Goal: Task Accomplishment & Management: Manage account settings

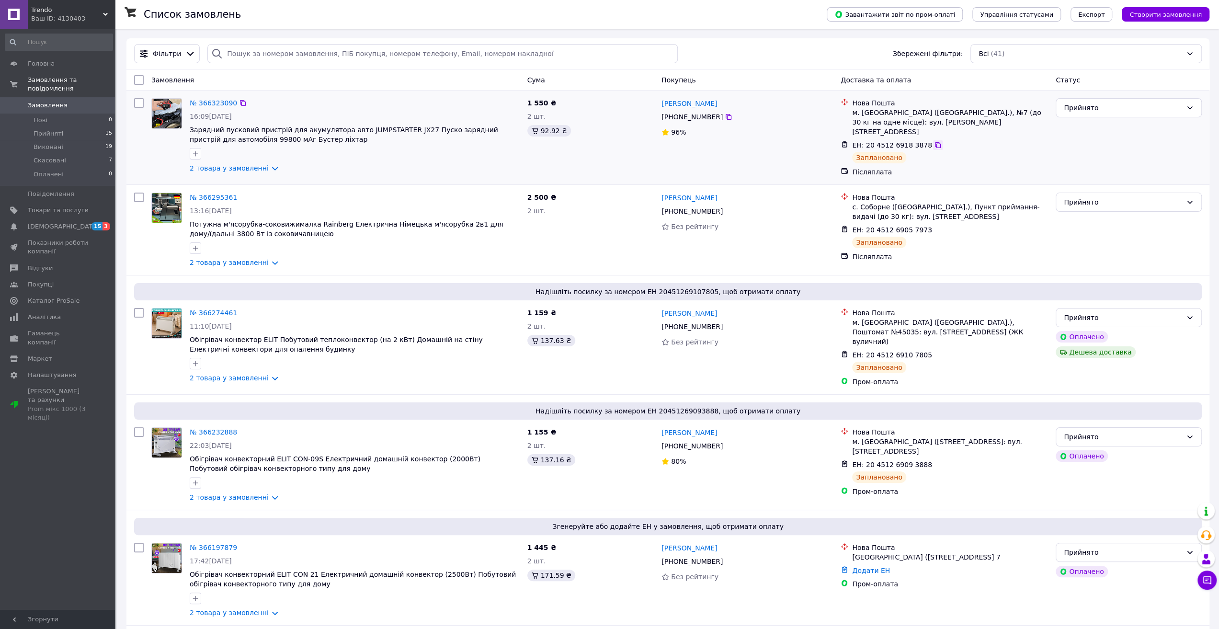
click at [934, 141] on icon at bounding box center [938, 145] width 8 height 8
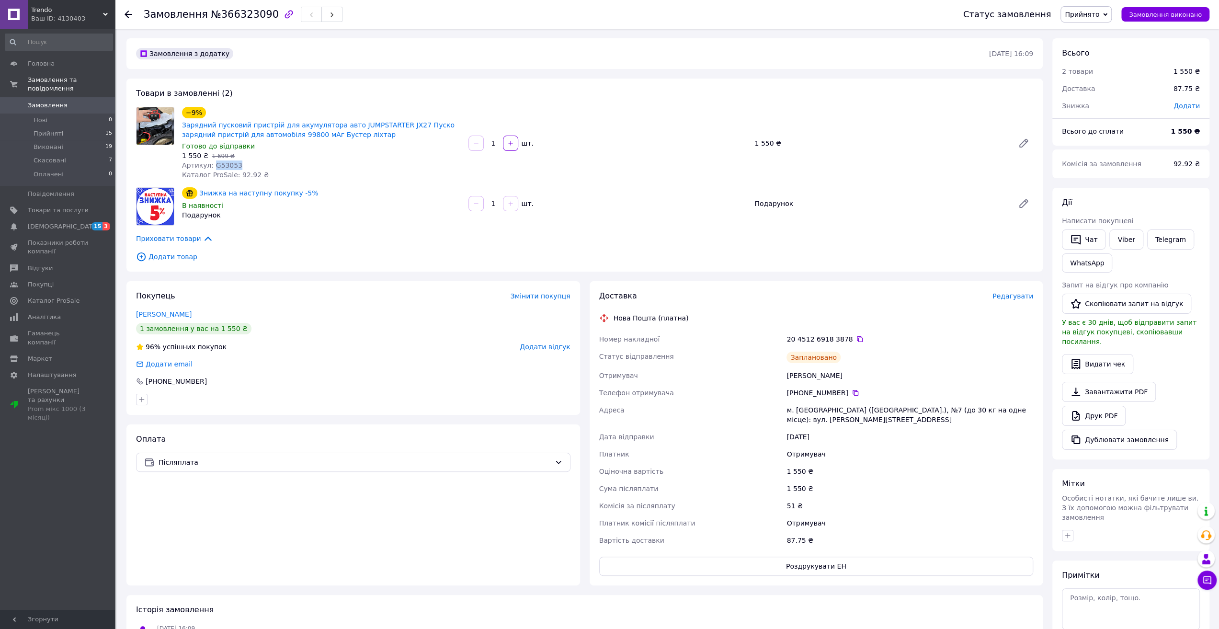
drag, startPoint x: 238, startPoint y: 165, endPoint x: 211, endPoint y: 169, distance: 27.1
click at [211, 169] on div "Артикул: G53053" at bounding box center [321, 166] width 279 height 10
copy span "G53053"
drag, startPoint x: 787, startPoint y: 374, endPoint x: 838, endPoint y: 379, distance: 51.0
click at [838, 379] on div "[PERSON_NAME]" at bounding box center [910, 375] width 251 height 17
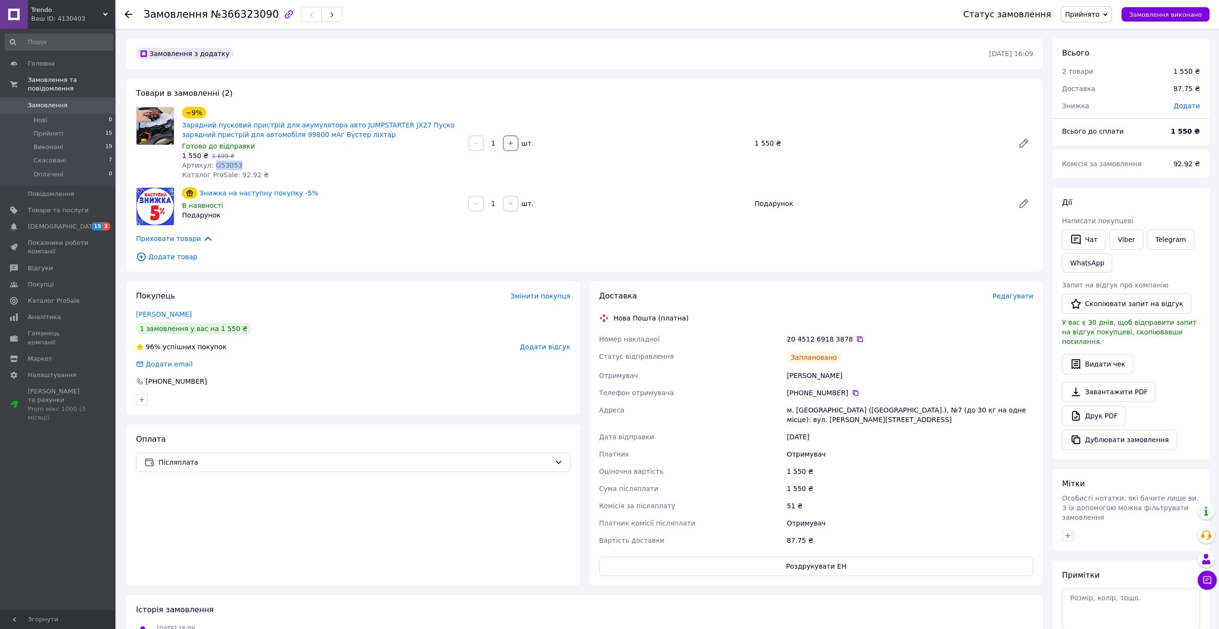
copy div "[PERSON_NAME]"
click at [852, 396] on icon at bounding box center [856, 393] width 8 height 8
drag, startPoint x: 789, startPoint y: 410, endPoint x: 834, endPoint y: 418, distance: 45.9
click at [834, 418] on div "м. [GEOGRAPHIC_DATA] ([GEOGRAPHIC_DATA].), №7 (до 30 кг на одне місце): вул. [P…" at bounding box center [910, 415] width 251 height 27
copy div "м. [GEOGRAPHIC_DATA] ([GEOGRAPHIC_DATA].), №7 (до 30 кг на одне місце): вул. [P…"
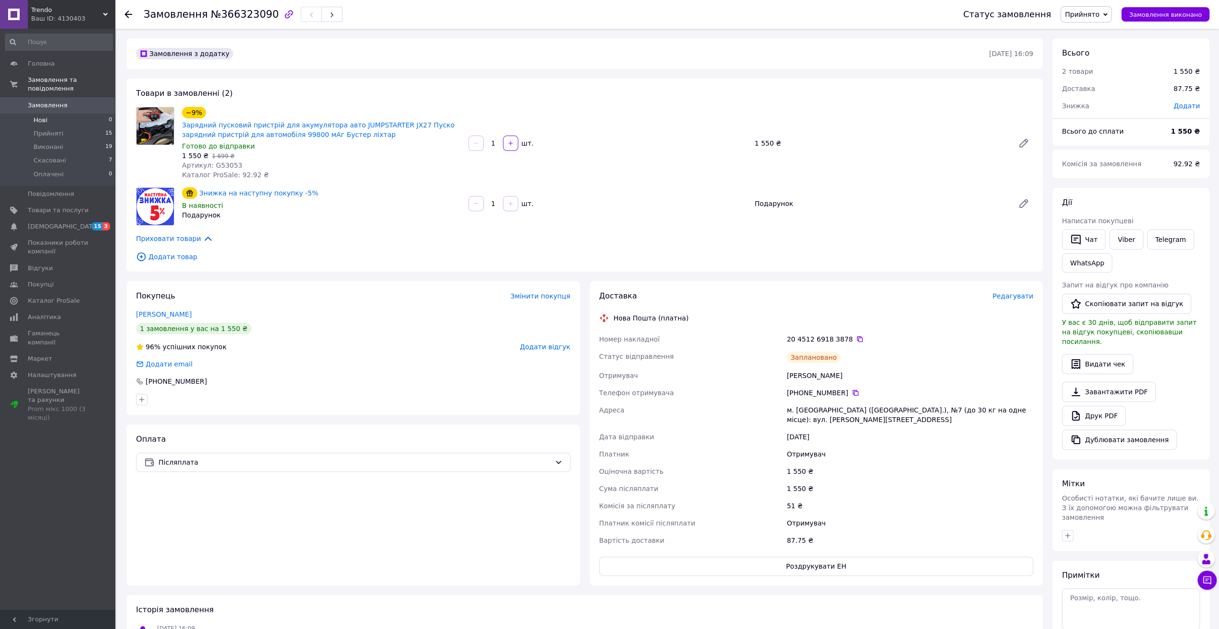
click at [38, 116] on span "Нові" at bounding box center [41, 120] width 14 height 9
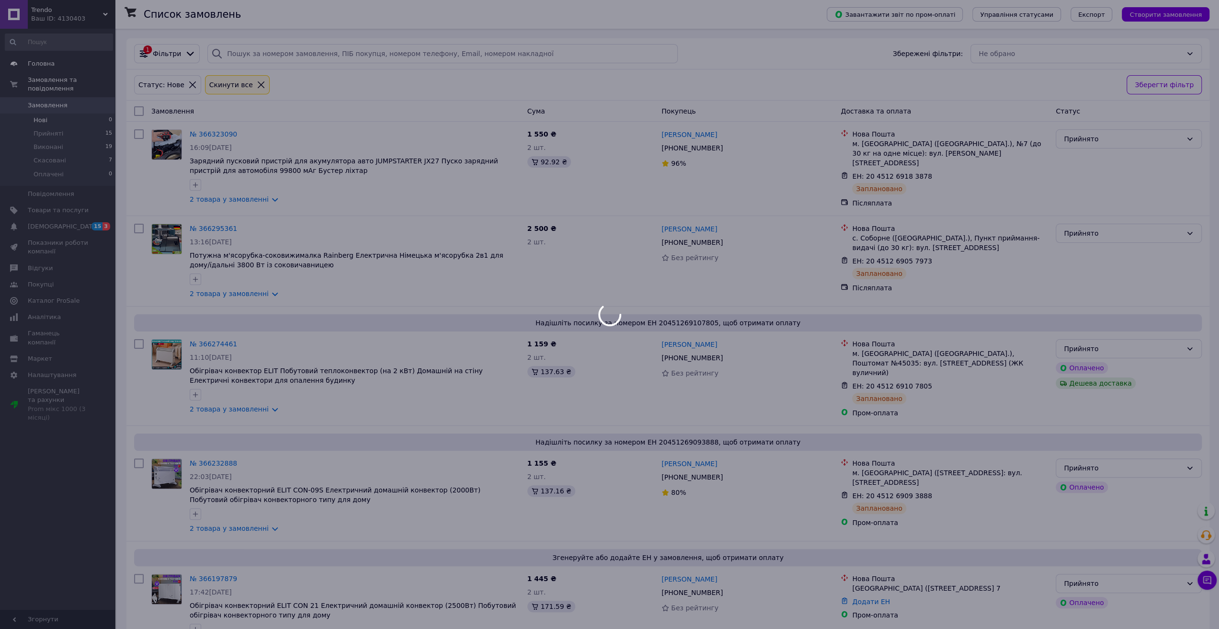
click at [30, 66] on span "Головна" at bounding box center [41, 63] width 27 height 9
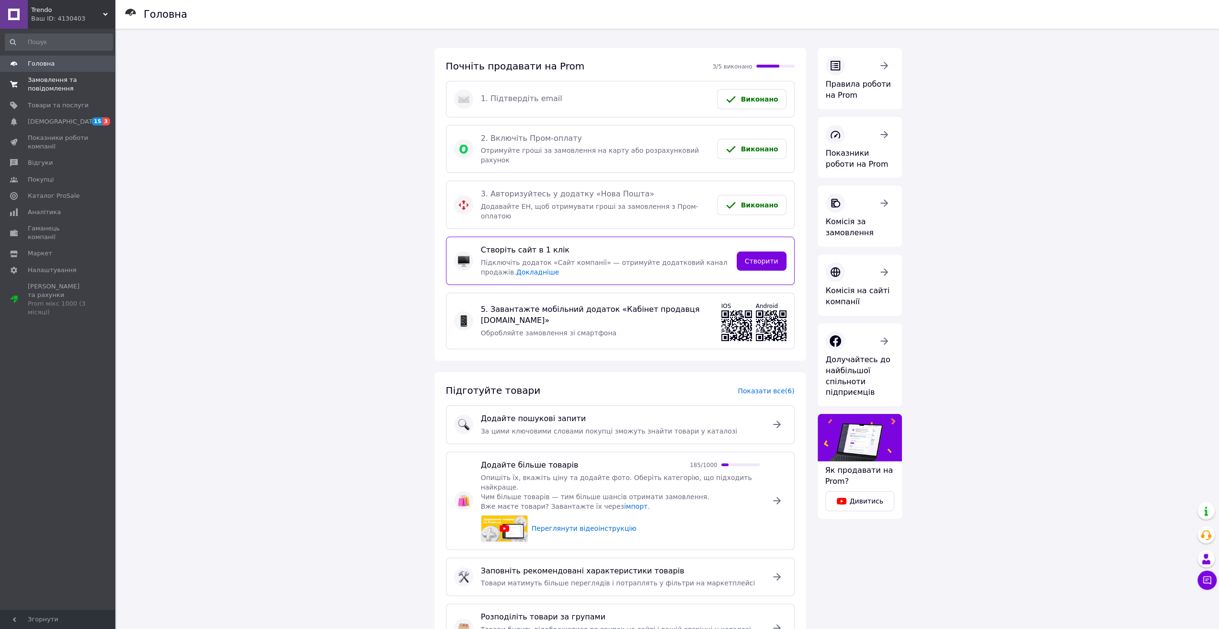
click at [39, 84] on span "Замовлення та повідомлення" at bounding box center [58, 84] width 61 height 17
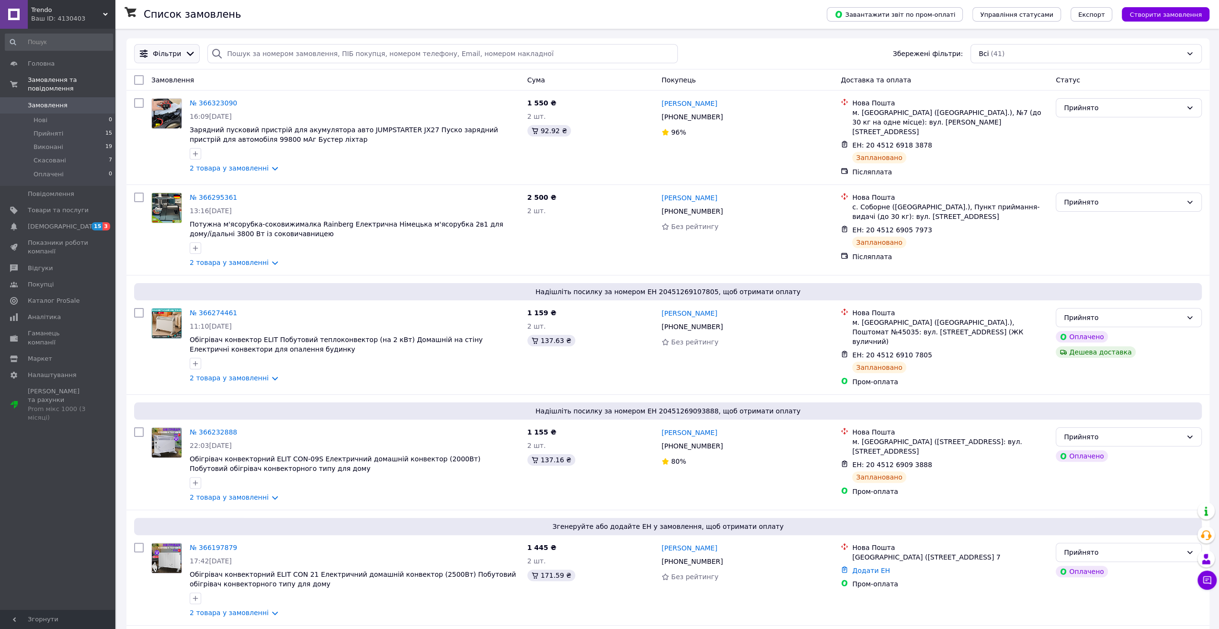
click at [187, 53] on icon at bounding box center [190, 54] width 7 height 4
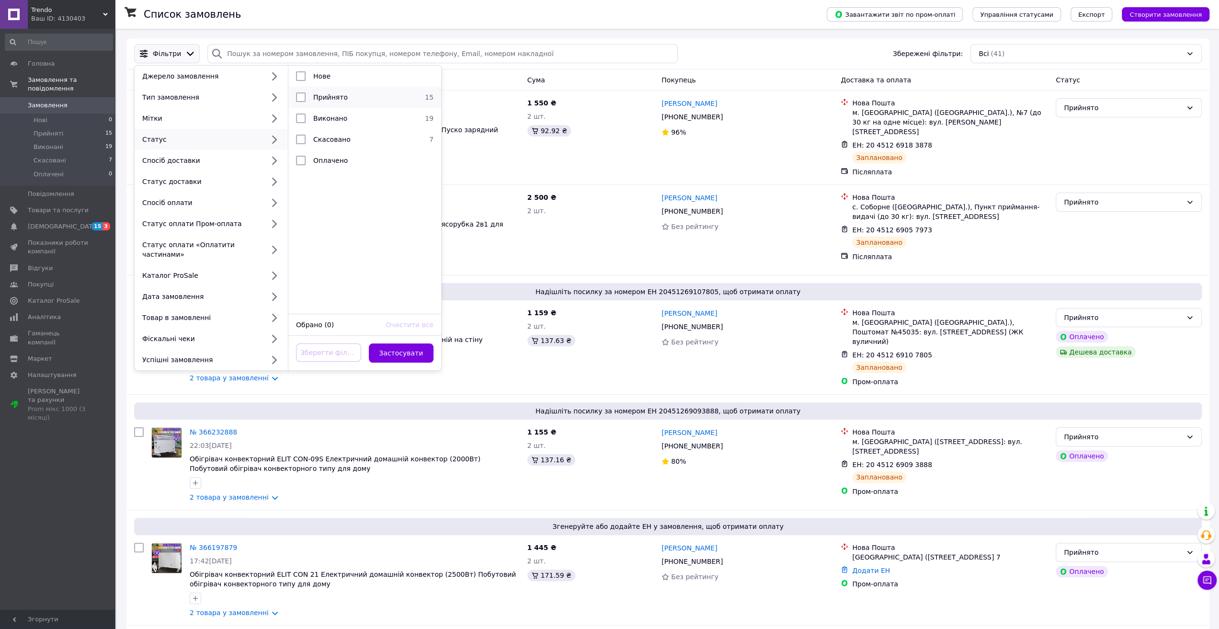
click at [301, 98] on input "checkbox" at bounding box center [301, 97] width 10 height 10
checkbox input "true"
click at [402, 345] on button "Застосувати" at bounding box center [401, 353] width 65 height 19
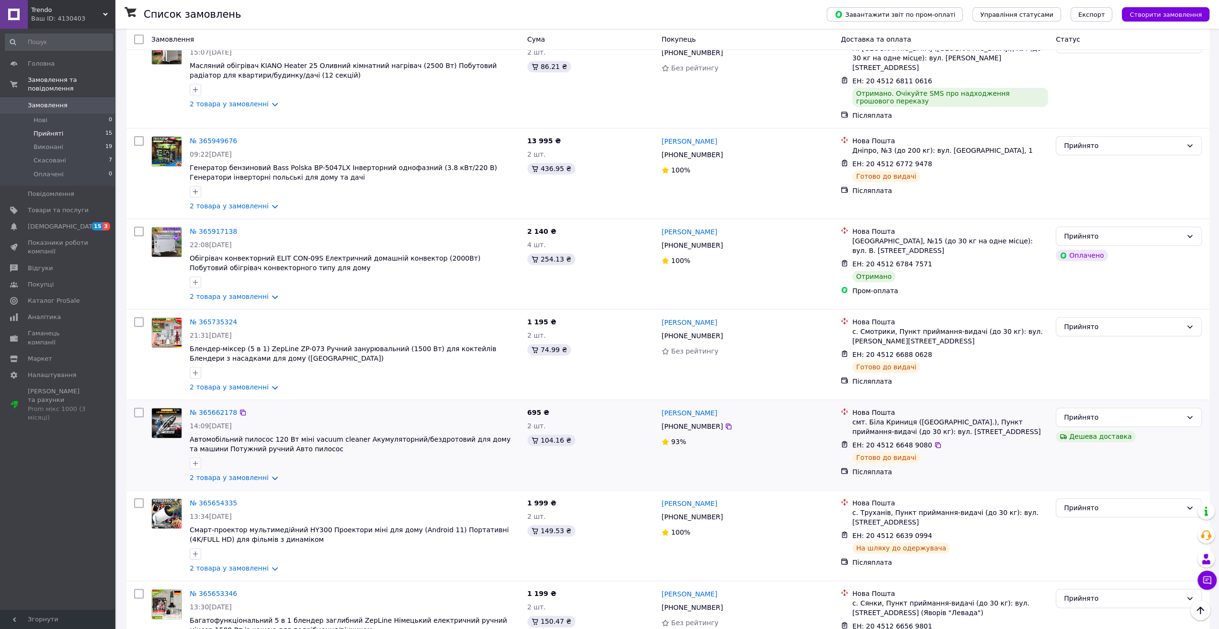
scroll to position [948, 0]
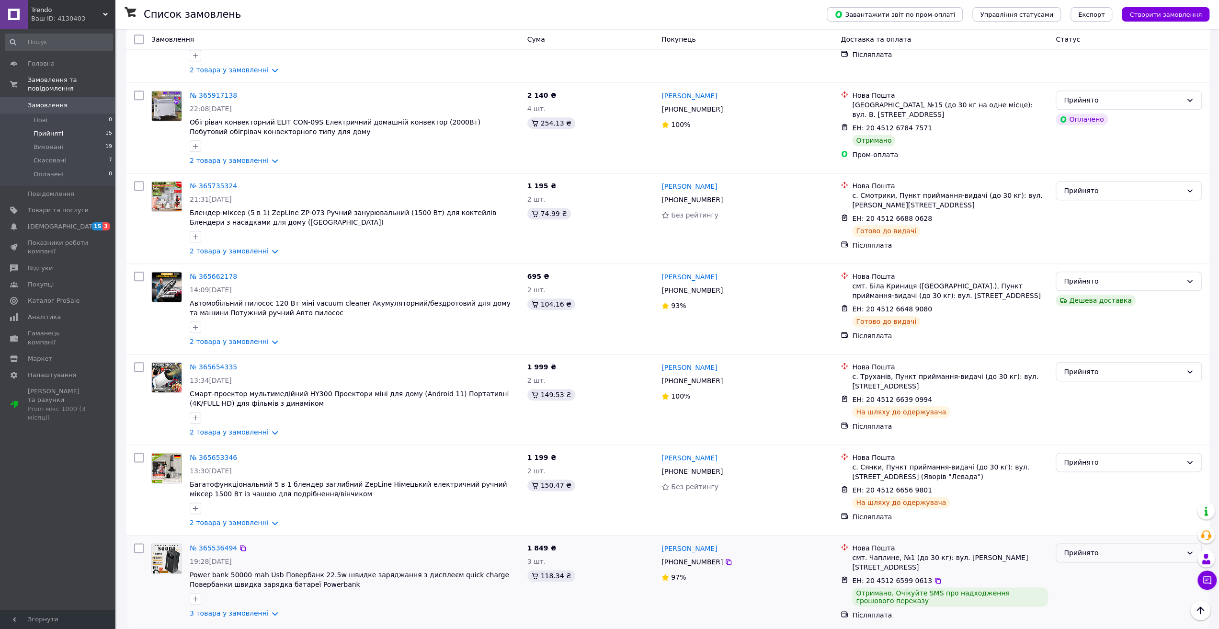
click at [1093, 548] on div "Прийнято" at bounding box center [1123, 553] width 118 height 11
click at [1086, 567] on li "Виконано" at bounding box center [1129, 566] width 145 height 17
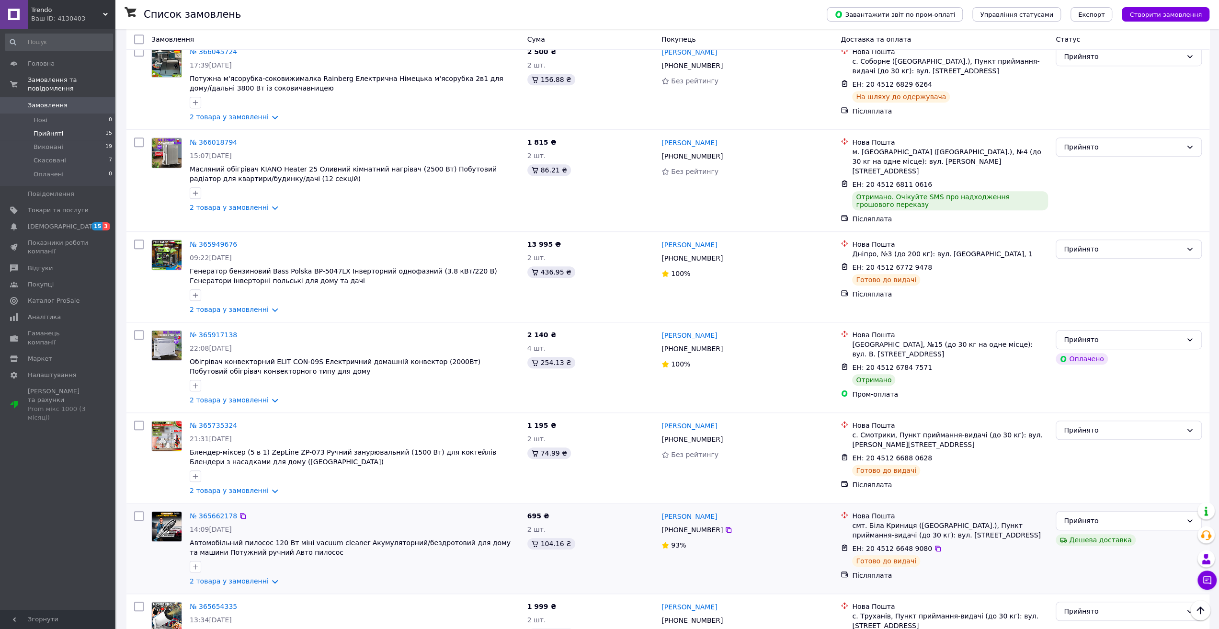
scroll to position [660, 0]
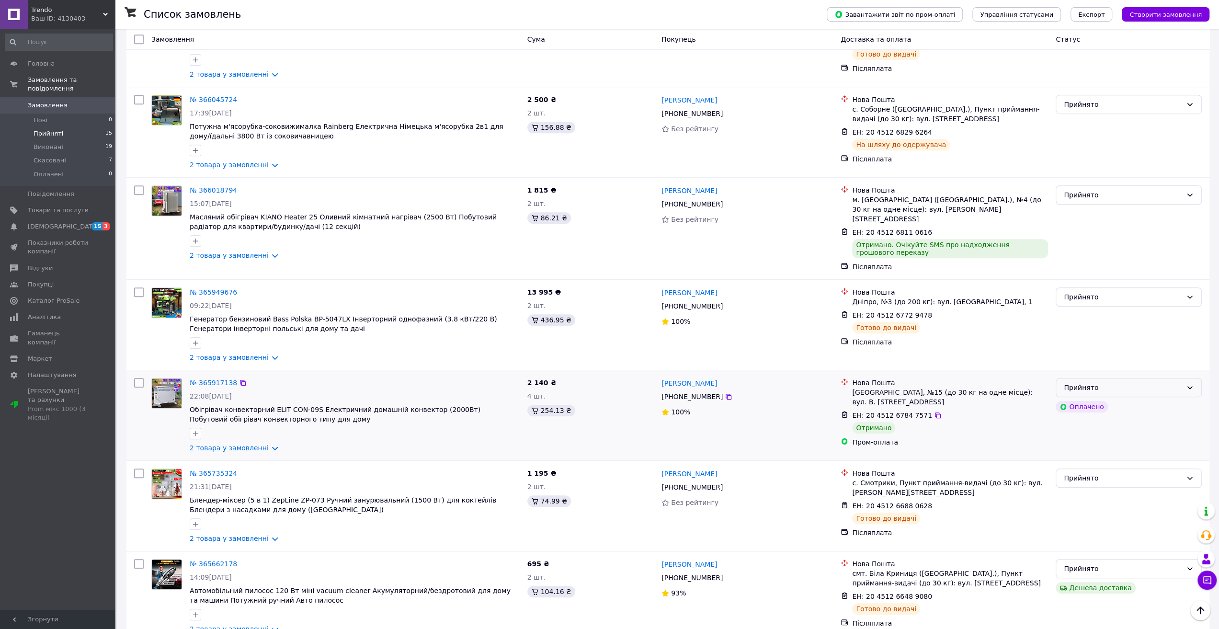
click at [1106, 382] on div "Прийнято" at bounding box center [1123, 387] width 118 height 11
click at [1093, 397] on li "Виконано" at bounding box center [1129, 396] width 145 height 17
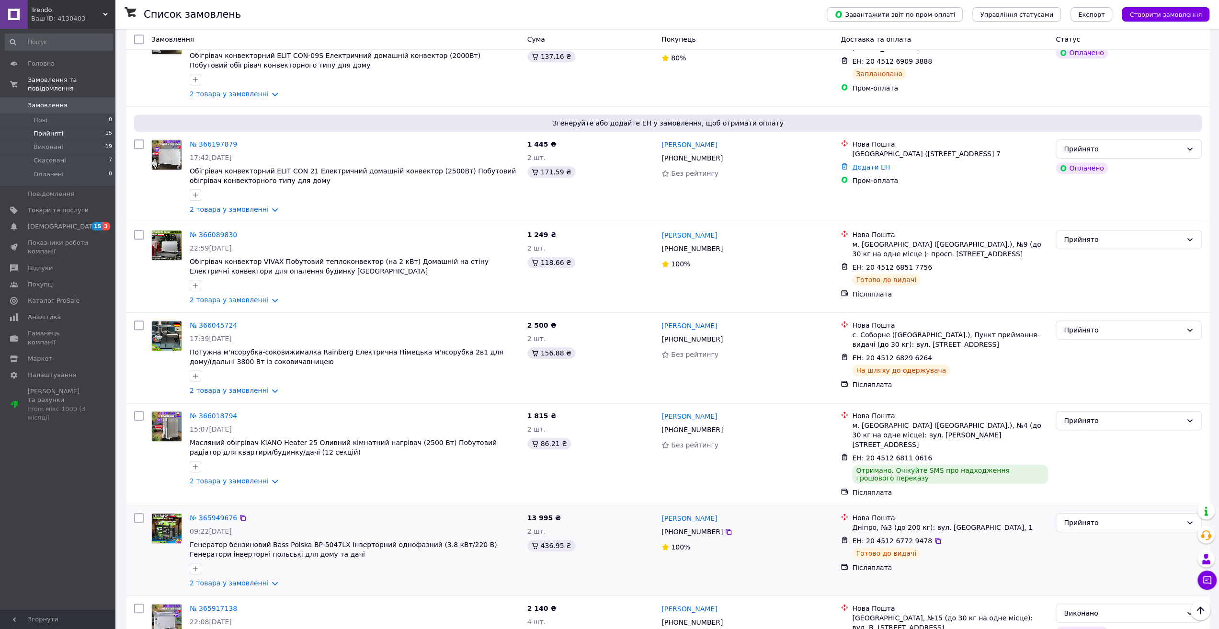
scroll to position [421, 0]
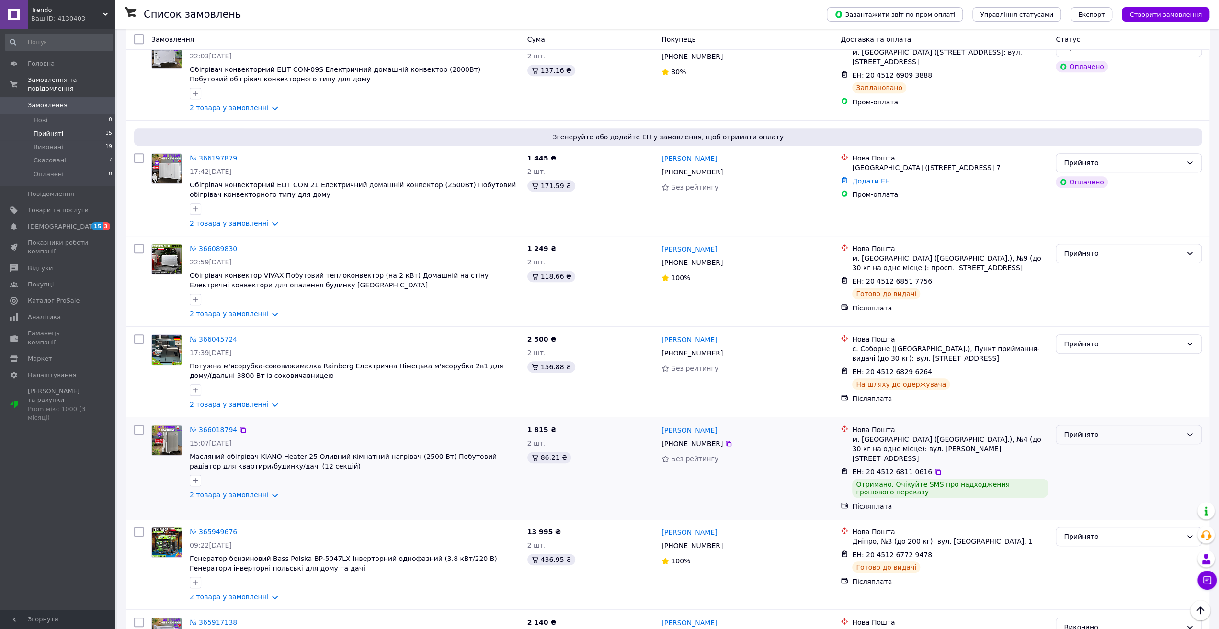
click at [1101, 433] on div "Прийнято" at bounding box center [1123, 434] width 118 height 11
click at [1078, 454] on li "Виконано" at bounding box center [1129, 452] width 145 height 17
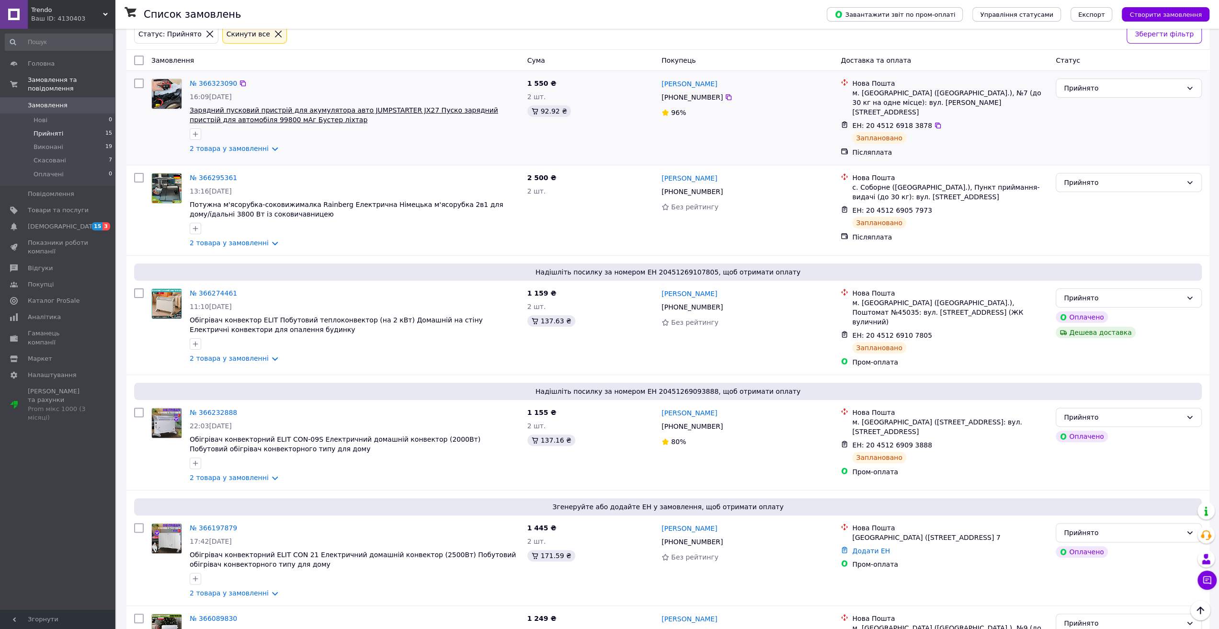
scroll to position [0, 0]
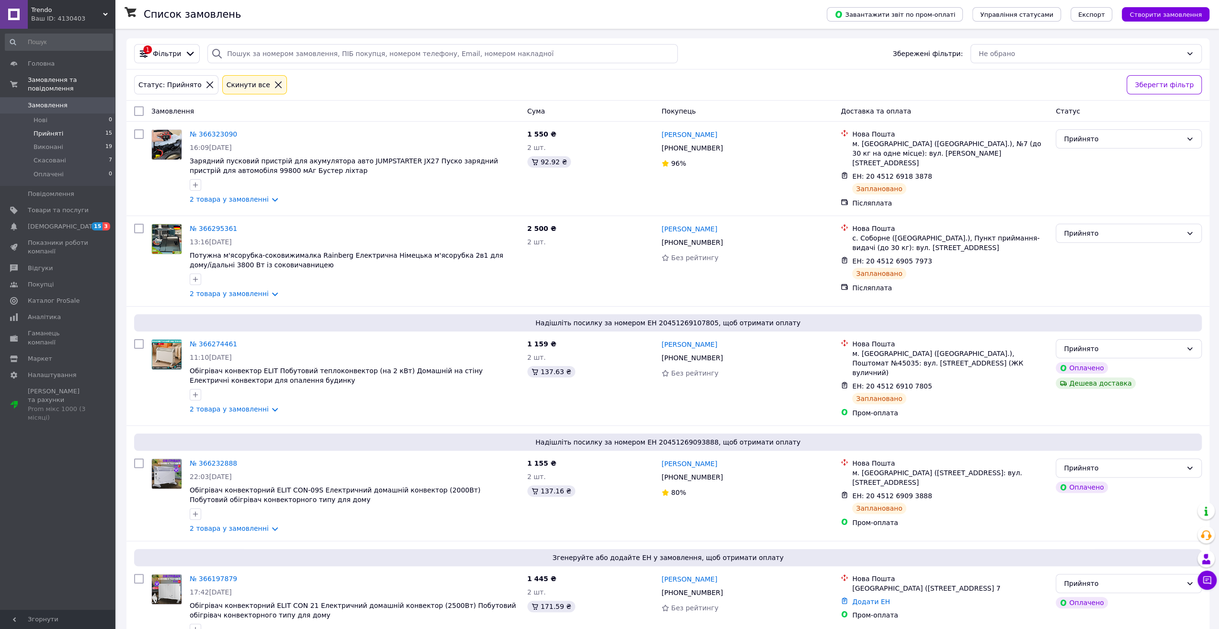
click at [274, 85] on icon at bounding box center [278, 85] width 9 height 9
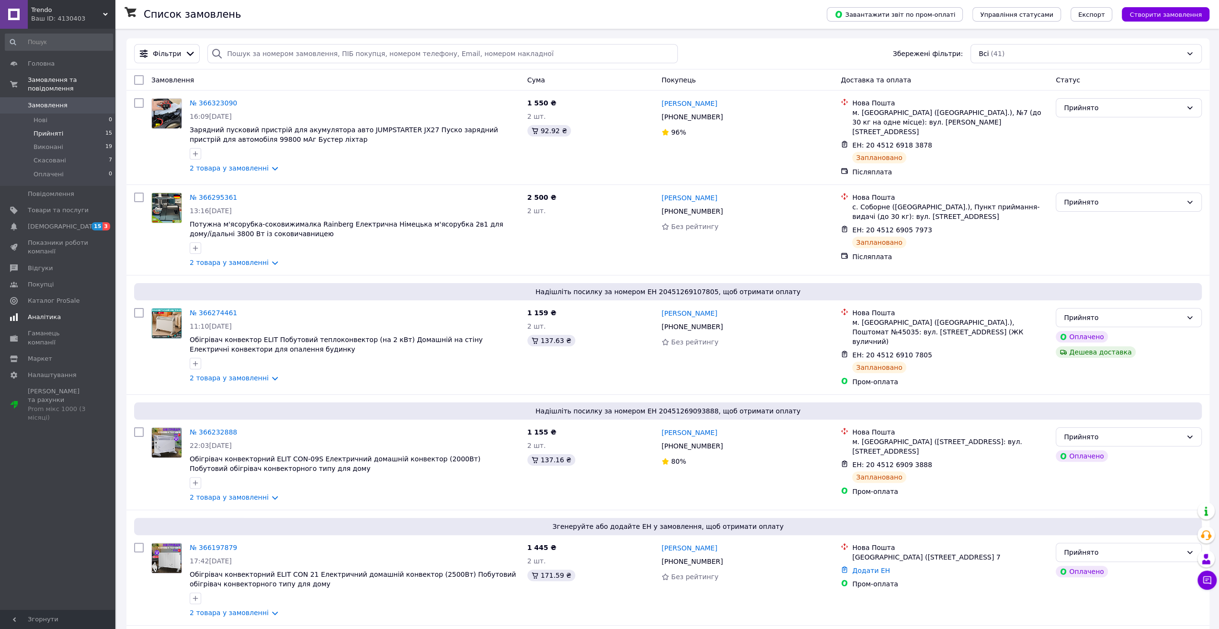
click at [44, 313] on span "Аналітика" at bounding box center [44, 317] width 33 height 9
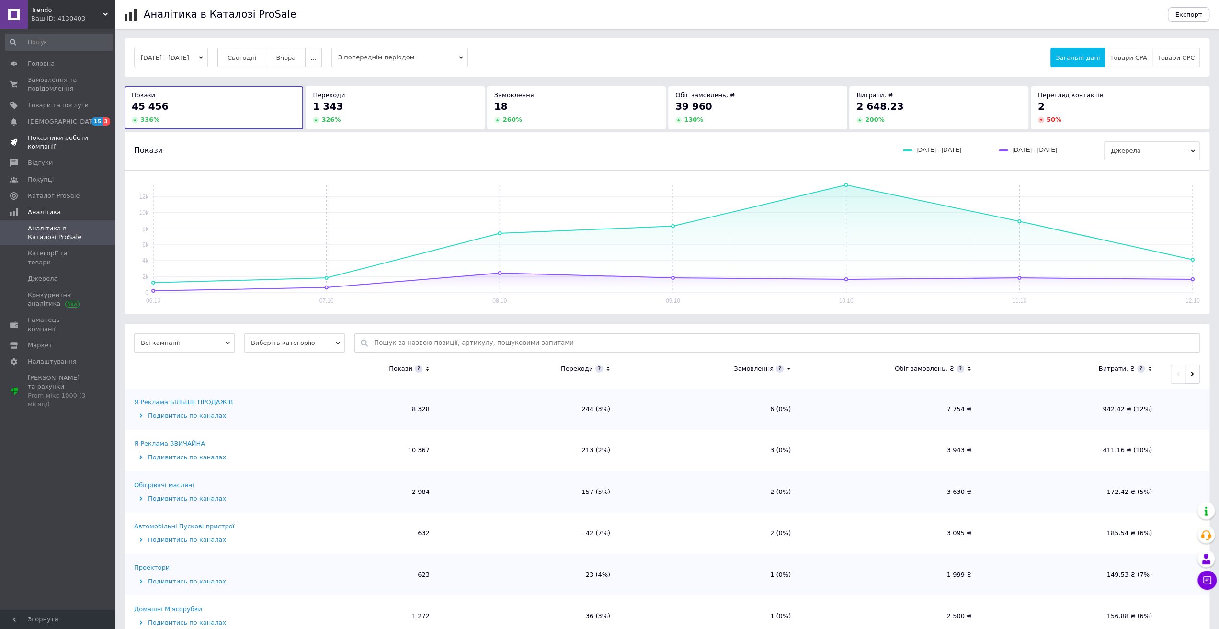
click at [50, 137] on span "Показники роботи компанії" at bounding box center [58, 142] width 61 height 17
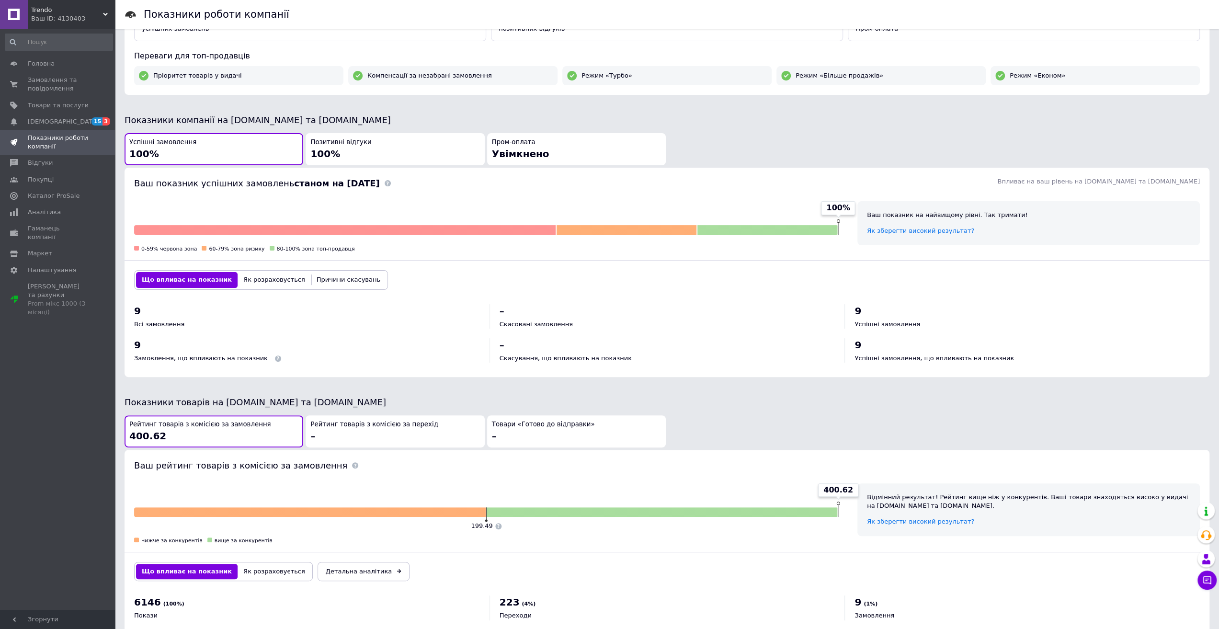
scroll to position [201, 0]
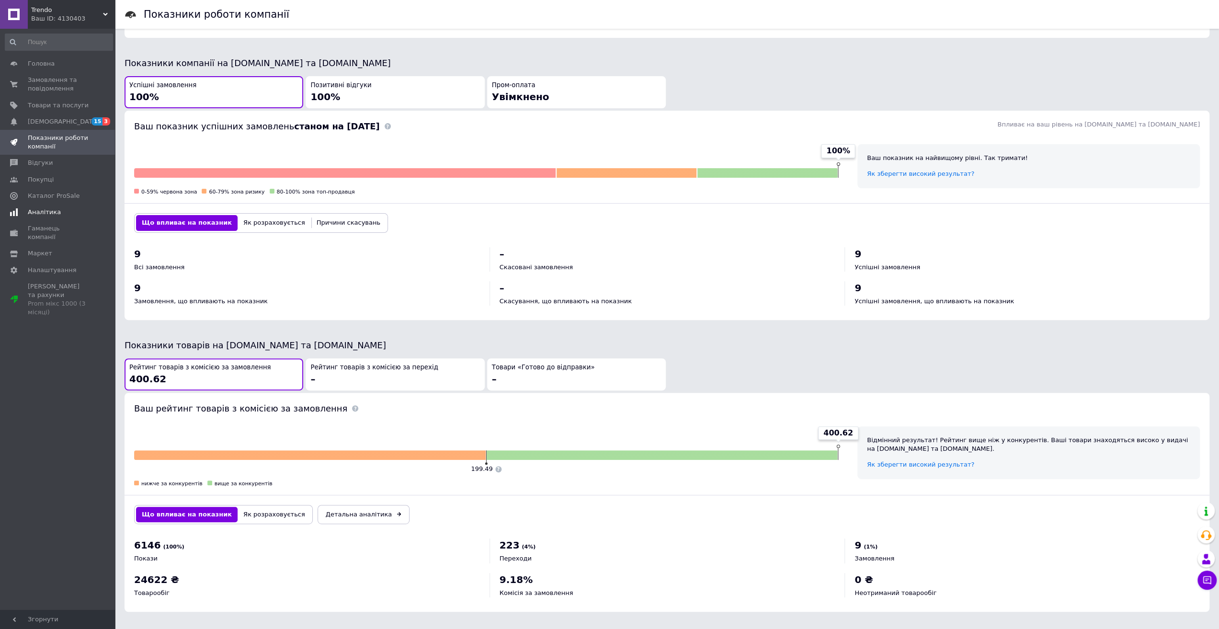
click at [37, 218] on link "Аналітика" at bounding box center [59, 212] width 118 height 16
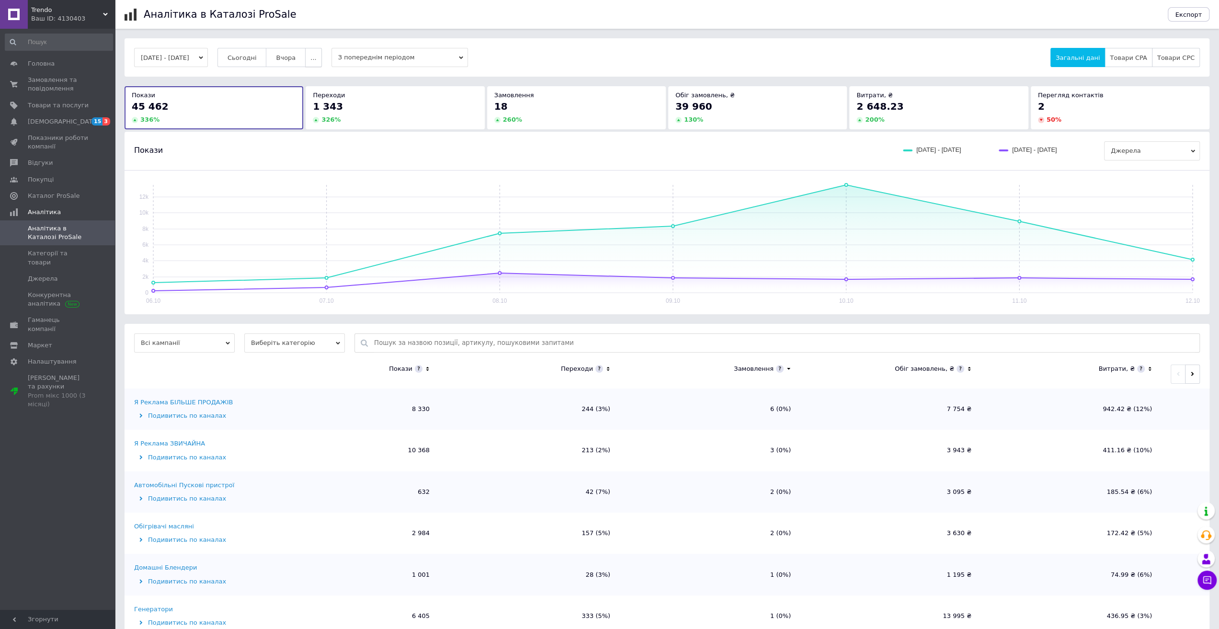
click at [316, 59] on span "..." at bounding box center [314, 57] width 6 height 7
click at [313, 81] on button "Місяць" at bounding box center [295, 76] width 54 height 19
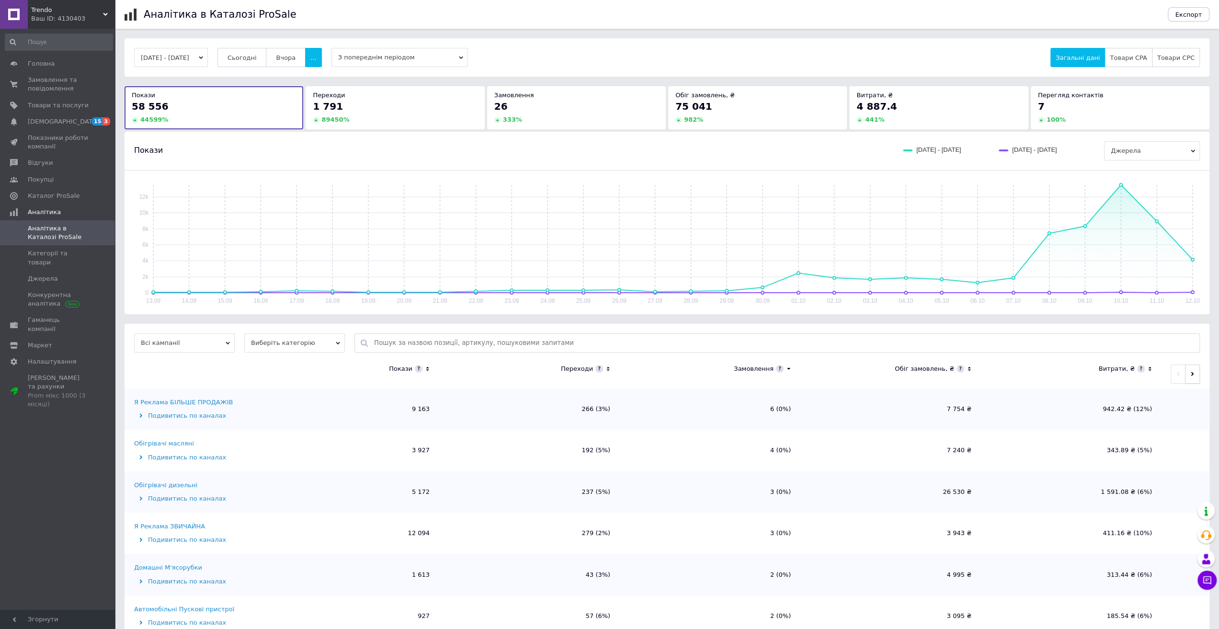
click at [1191, 375] on icon "button" at bounding box center [1193, 374] width 4 height 4
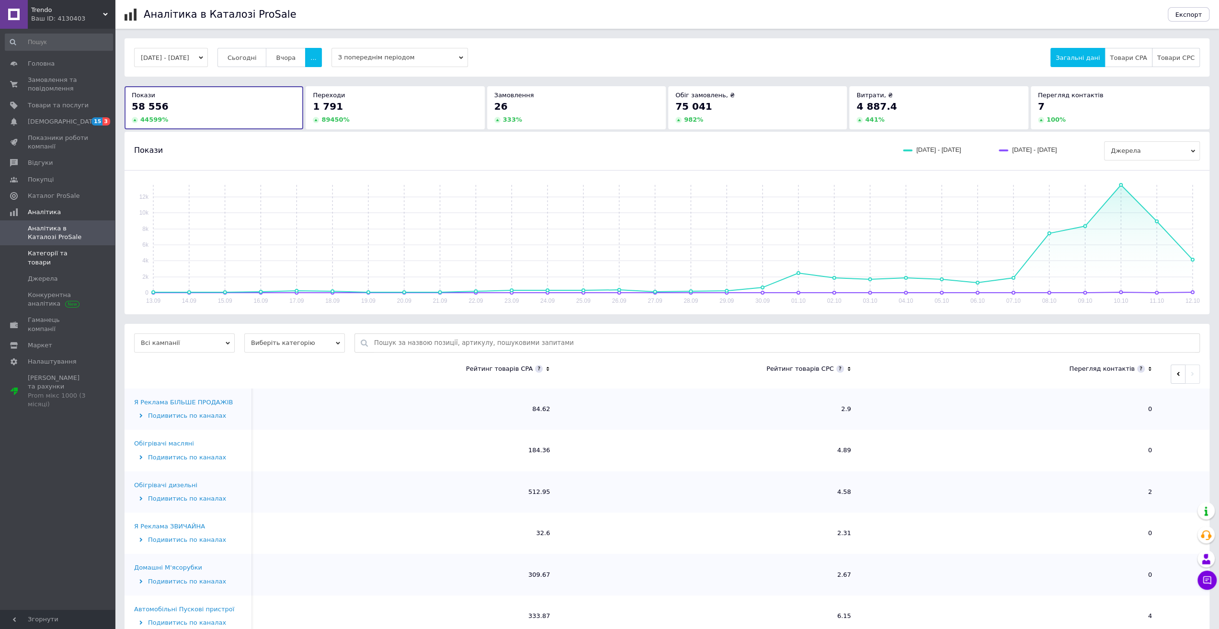
click at [66, 255] on span "Категорії та товари" at bounding box center [58, 257] width 61 height 17
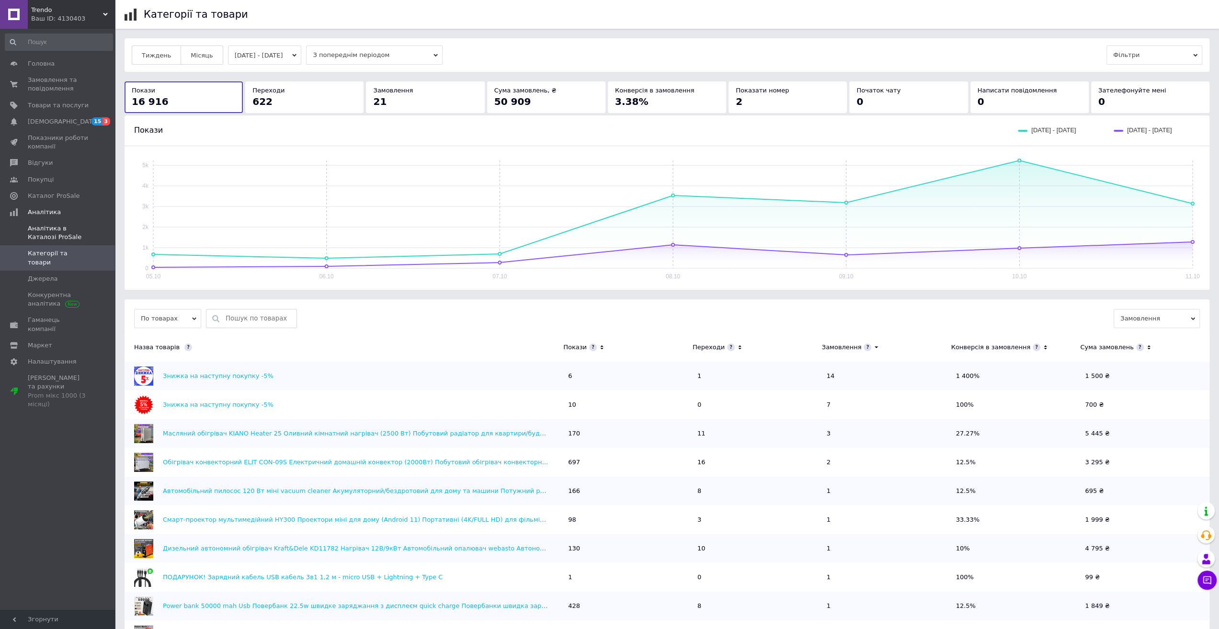
click at [42, 232] on span "Аналітика в Каталозі ProSale" at bounding box center [58, 232] width 61 height 17
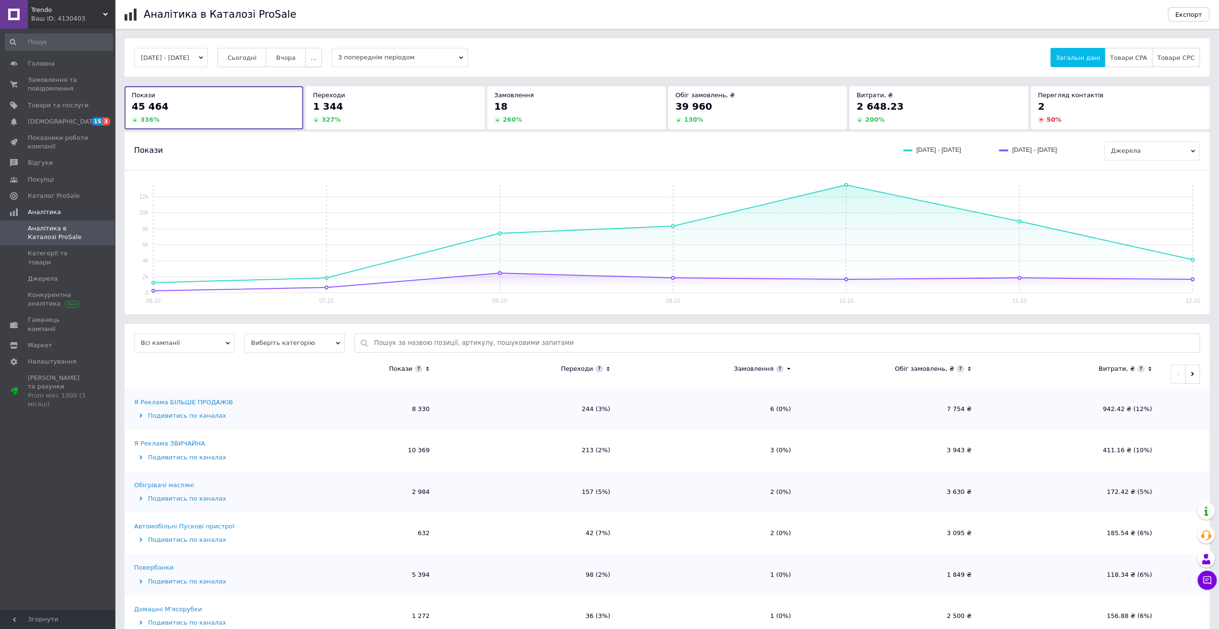
click at [322, 64] on button "..." at bounding box center [313, 57] width 16 height 19
click at [316, 81] on button "Місяць" at bounding box center [295, 76] width 54 height 19
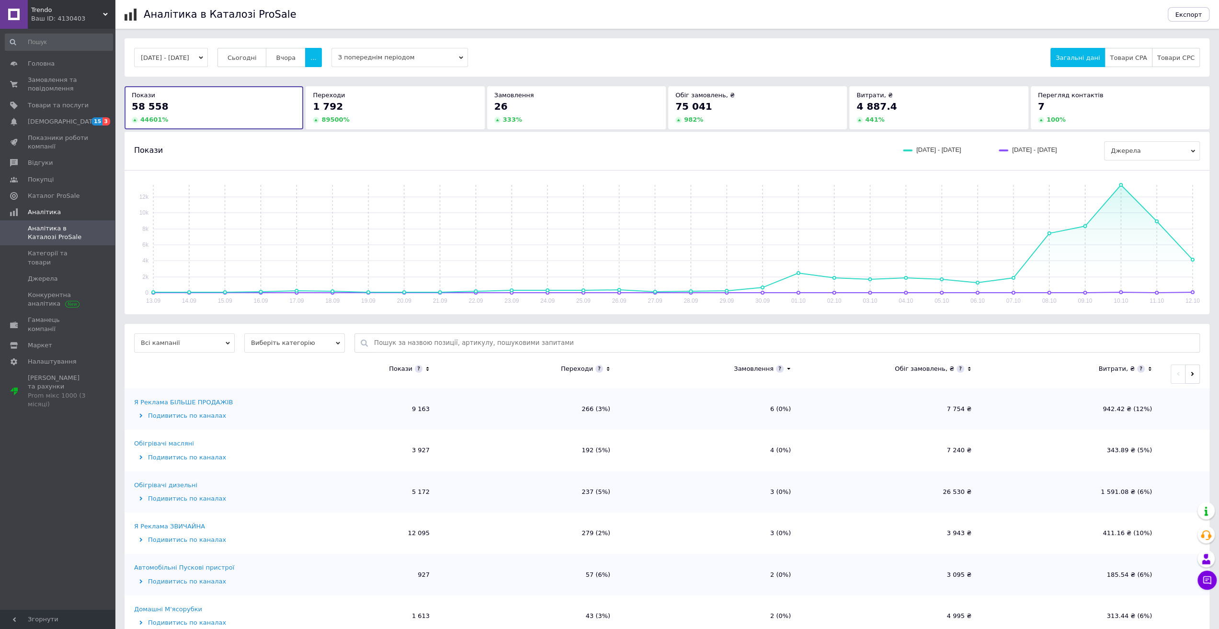
click at [335, 346] on span "Виберіть категорію" at bounding box center [294, 343] width 101 height 19
click at [310, 370] on li "Усі категорії" at bounding box center [294, 374] width 101 height 13
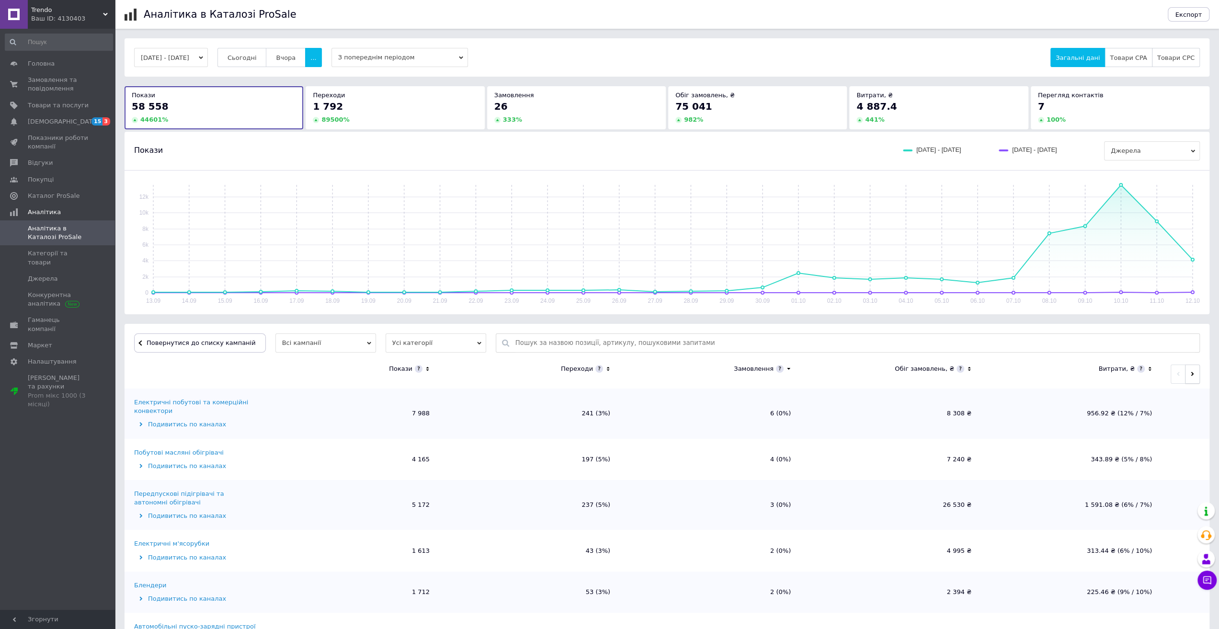
click at [1194, 373] on button "button" at bounding box center [1192, 374] width 15 height 19
